Goal: Find specific page/section: Find specific page/section

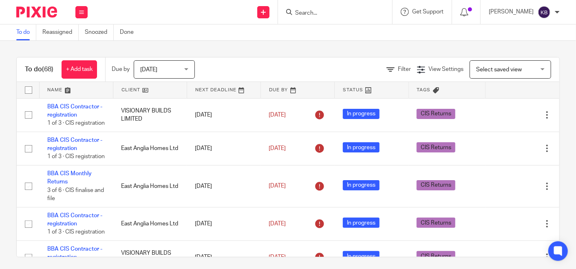
click at [325, 14] on input "Search" at bounding box center [330, 13] width 73 height 7
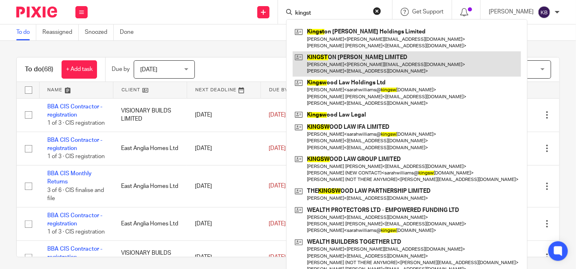
type input "kingst"
click at [335, 58] on link at bounding box center [407, 63] width 228 height 25
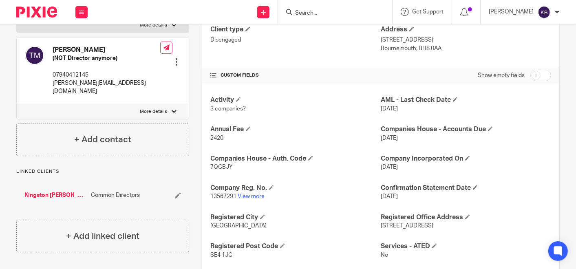
scroll to position [181, 0]
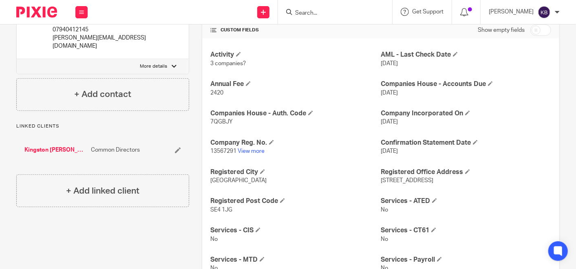
click at [54, 146] on link "Kingston [PERSON_NAME] Holdings Limited" at bounding box center [55, 150] width 62 height 8
